Goal: Task Accomplishment & Management: Manage account settings

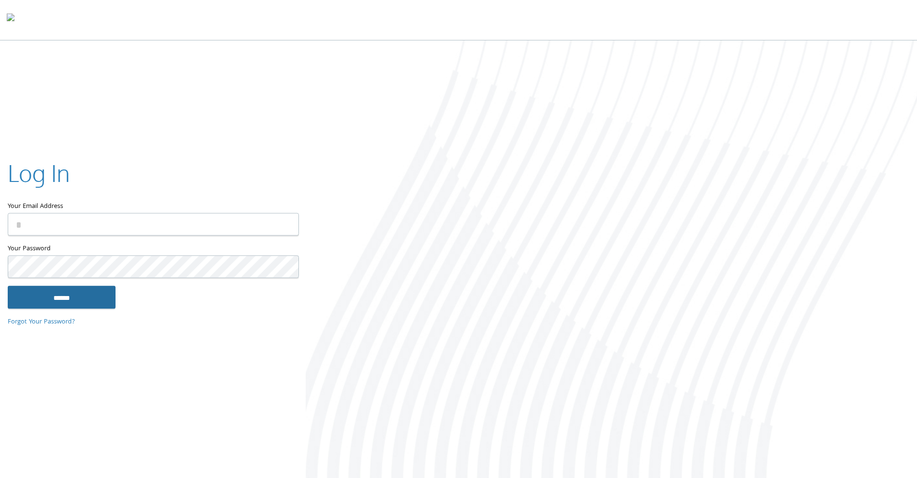
type input "**********"
click at [76, 292] on input "******" at bounding box center [62, 296] width 108 height 23
